Goal: Task Accomplishment & Management: Manage account settings

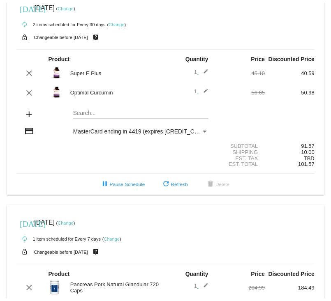
scroll to position [452, 0]
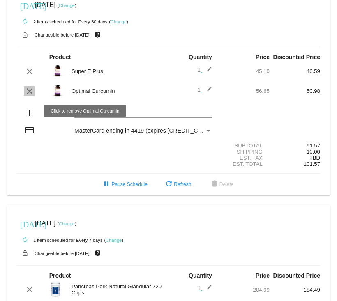
click at [25, 96] on mat-icon "clear" at bounding box center [30, 91] width 10 height 10
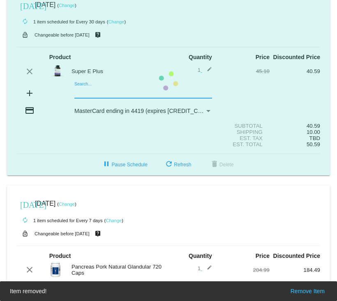
click at [78, 111] on mat-card "[DATE] [DATE] ( Change ) autorenew 1 item scheduled for Every 30 days ( Change …" at bounding box center [168, 81] width 323 height 189
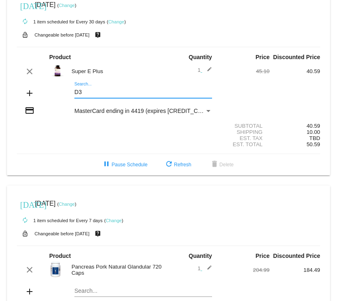
type input "D"
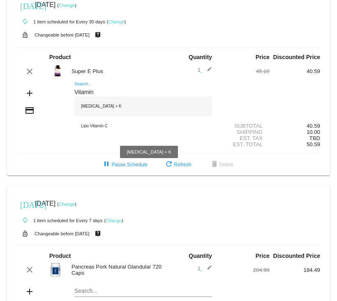
type input "Vitamin"
click at [89, 116] on div "[MEDICAL_DATA] + K" at bounding box center [143, 107] width 138 height 20
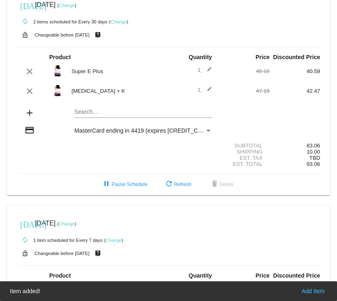
click at [58, 99] on img at bounding box center [57, 90] width 16 height 16
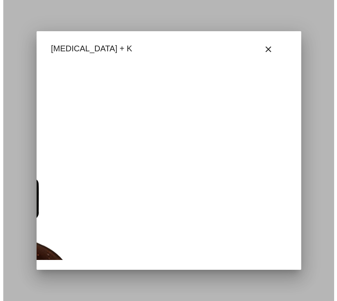
scroll to position [0, 414]
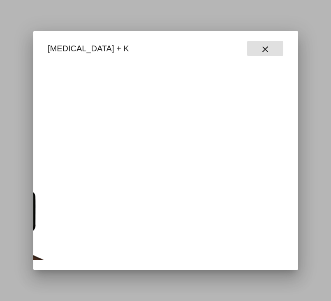
click at [269, 49] on mat-icon "close" at bounding box center [265, 49] width 10 height 10
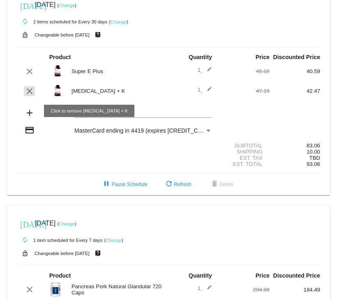
click at [28, 96] on mat-icon "clear" at bounding box center [30, 91] width 10 height 10
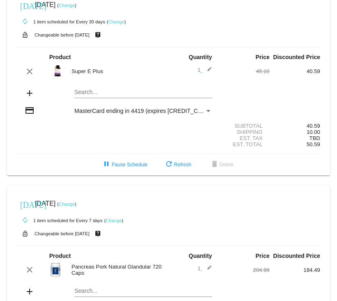
click at [100, 113] on mat-card "[DATE] [DATE] ( Change ) autorenew 1 item scheduled for Every 30 days ( Change …" at bounding box center [168, 81] width 323 height 189
type input "Colostrum"
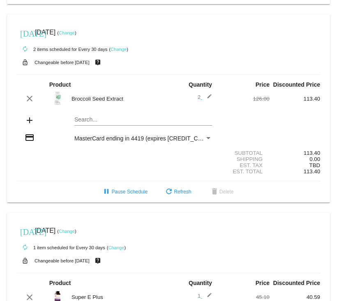
scroll to position [247, 0]
